Goal: Task Accomplishment & Management: Use online tool/utility

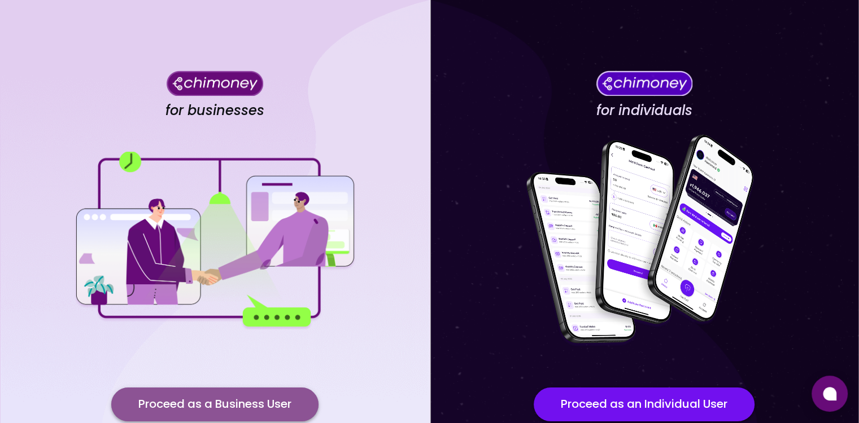
click at [274, 409] on button "Proceed as a Business User" at bounding box center [214, 405] width 207 height 34
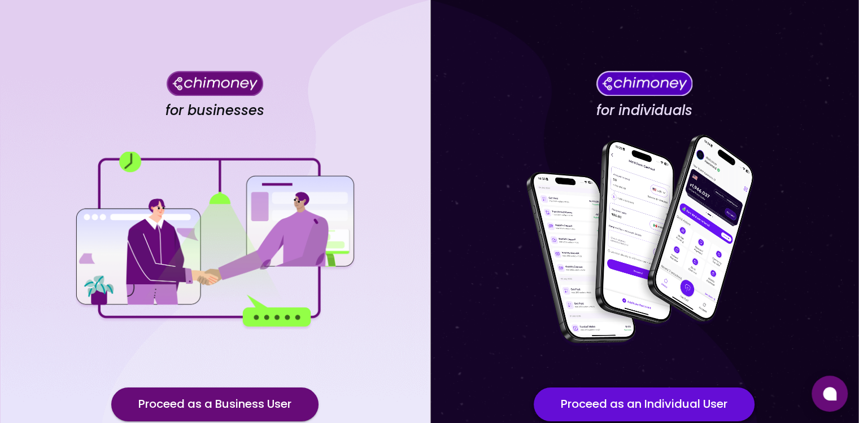
click at [623, 413] on button "Proceed as an Individual User" at bounding box center [643, 405] width 221 height 34
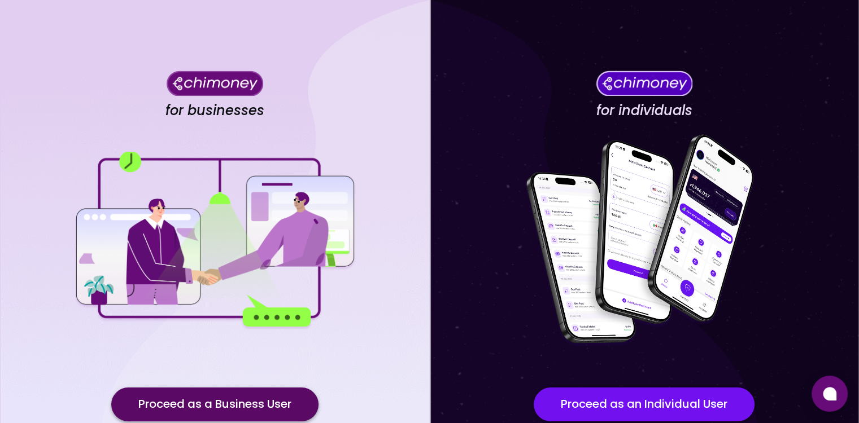
click at [238, 399] on button "Proceed as a Business User" at bounding box center [214, 405] width 207 height 34
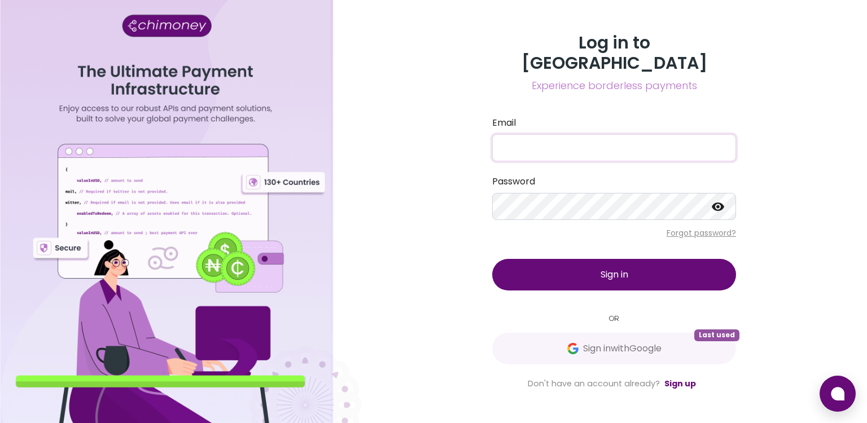
click at [565, 134] on input "Email" at bounding box center [614, 147] width 244 height 27
type input "[EMAIL_ADDRESS][DOMAIN_NAME]"
click at [592, 134] on input "[EMAIL_ADDRESS][DOMAIN_NAME]" at bounding box center [614, 147] width 244 height 27
click at [480, 247] on div "Log in to Chimoney Experience borderless payments Email [EMAIL_ADDRESS][DOMAIN_…" at bounding box center [614, 212] width 271 height 358
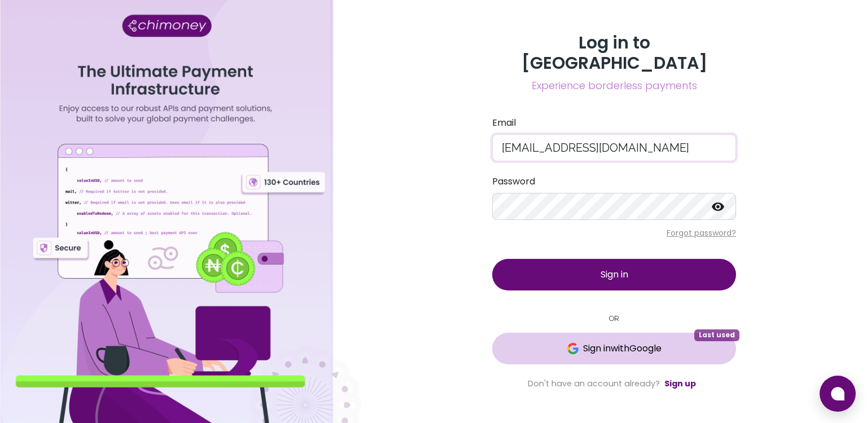
click at [587, 333] on button "Sign in with Google Last used" at bounding box center [614, 349] width 244 height 32
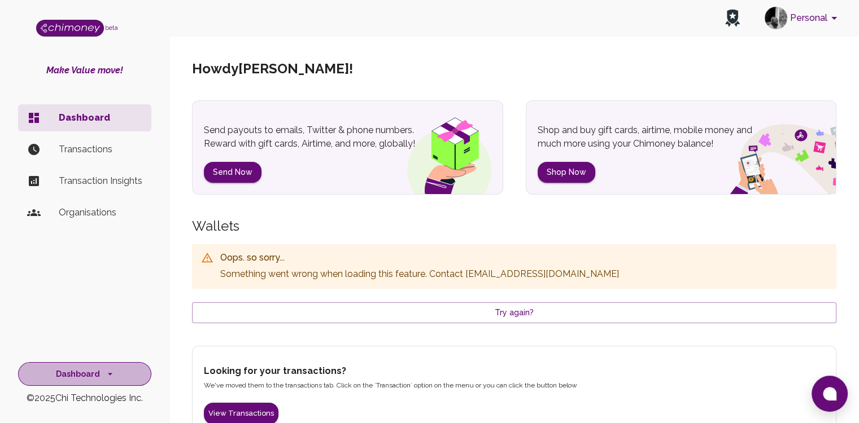
click at [87, 370] on button "Dashboard" at bounding box center [84, 374] width 133 height 24
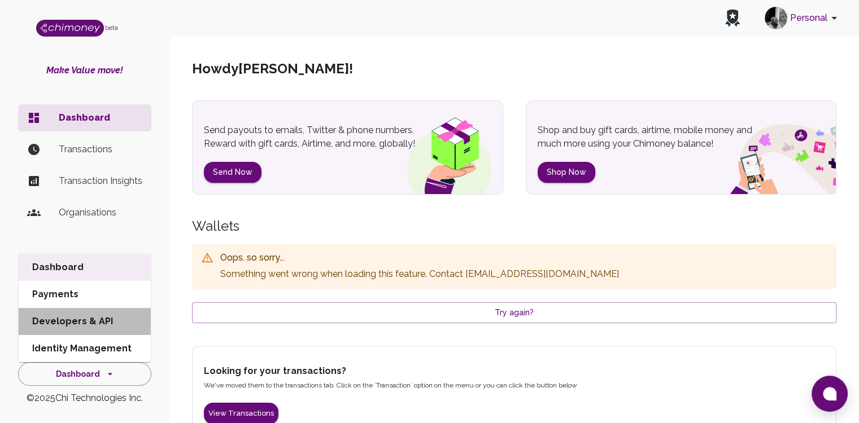
click at [72, 321] on li "Developers & API" at bounding box center [85, 321] width 132 height 27
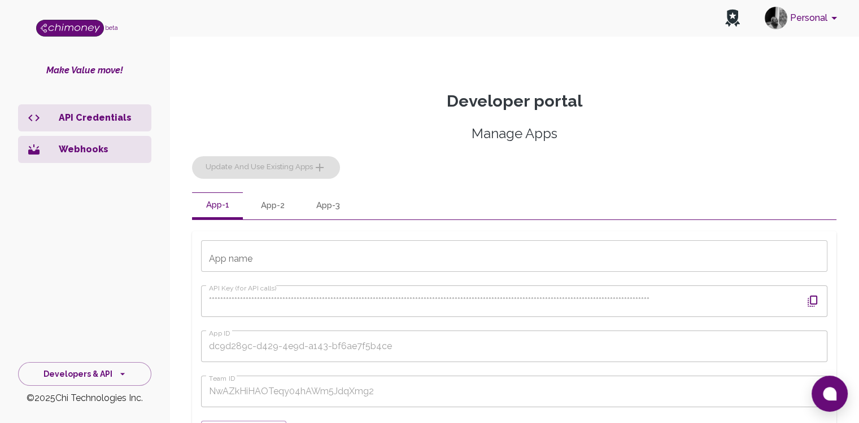
click at [822, 309] on button "button" at bounding box center [812, 301] width 27 height 27
